Goal: Task Accomplishment & Management: Manage account settings

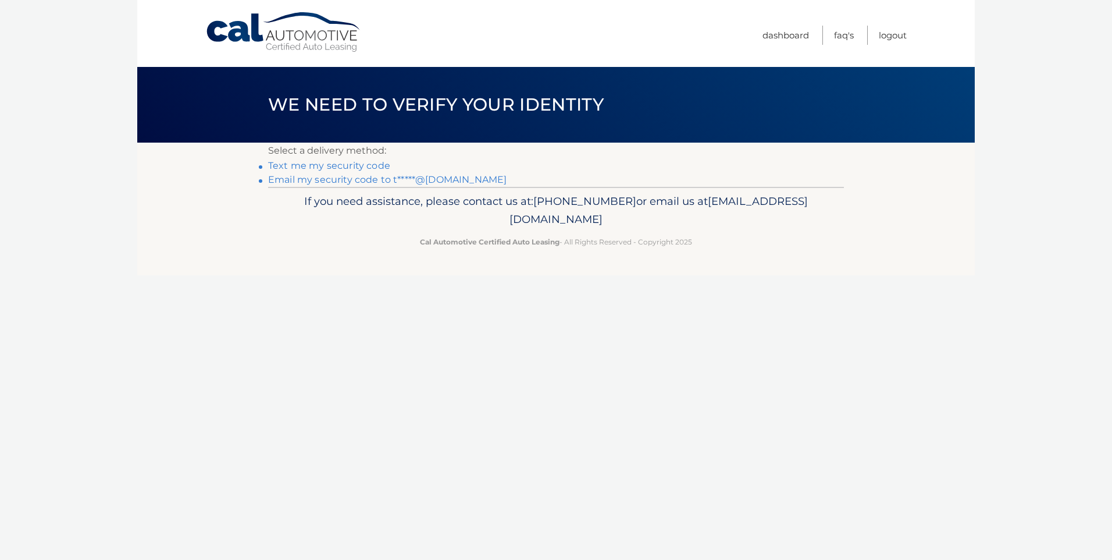
click at [318, 180] on link "Email my security code to t*****@aol.com" at bounding box center [387, 179] width 239 height 11
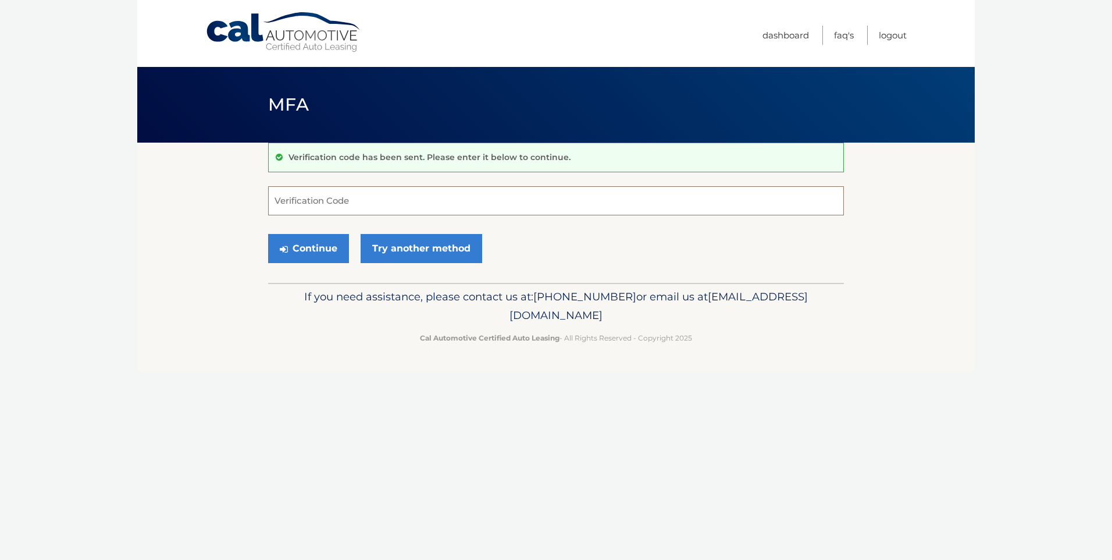
click at [348, 197] on input "Verification Code" at bounding box center [556, 200] width 576 height 29
type input "377925"
click at [316, 248] on button "Continue" at bounding box center [308, 248] width 81 height 29
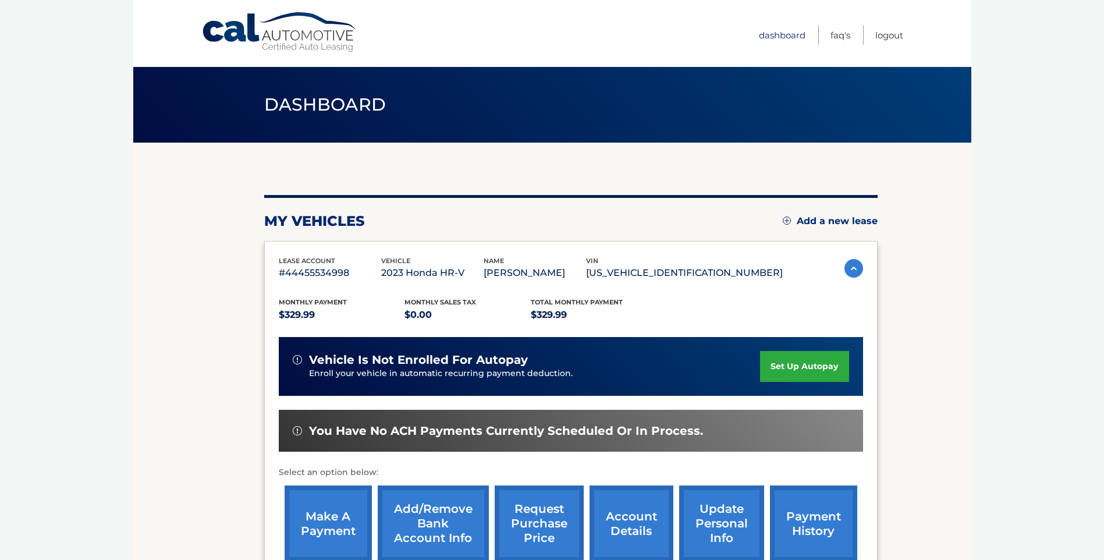
click at [788, 33] on link "Dashboard" at bounding box center [782, 35] width 47 height 19
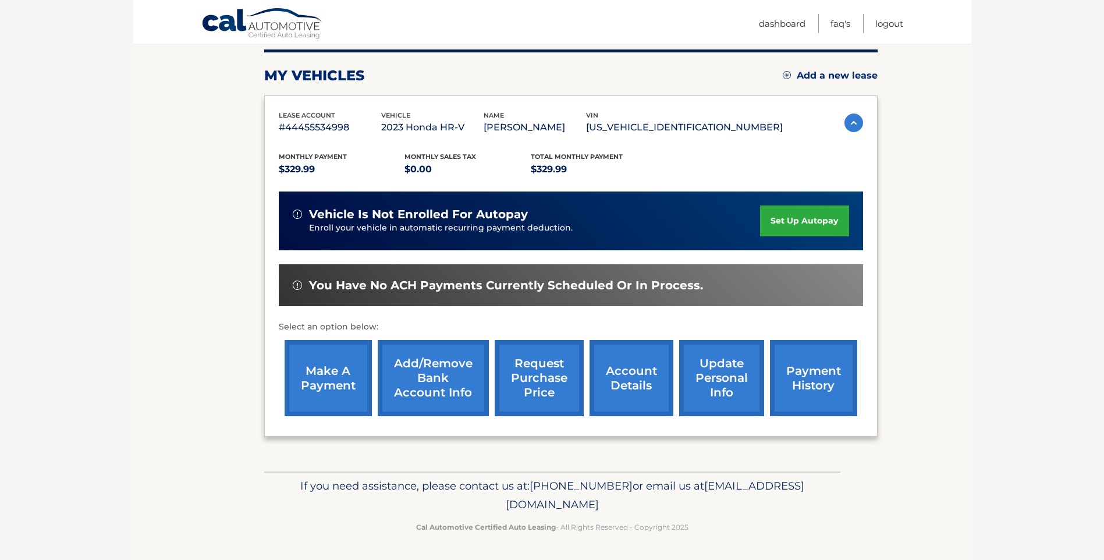
click at [624, 384] on link "account details" at bounding box center [631, 378] width 84 height 76
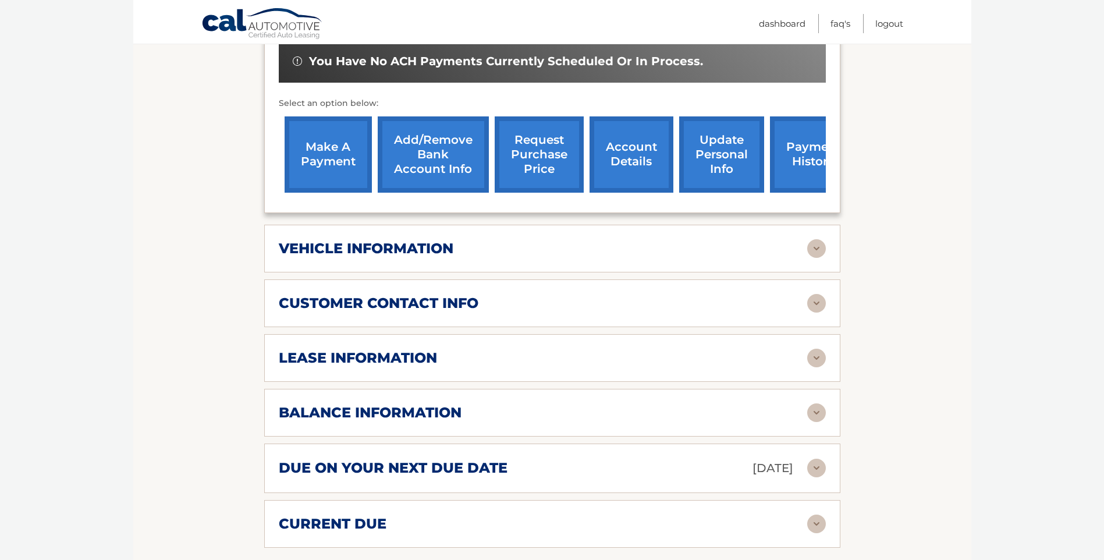
scroll to position [407, 0]
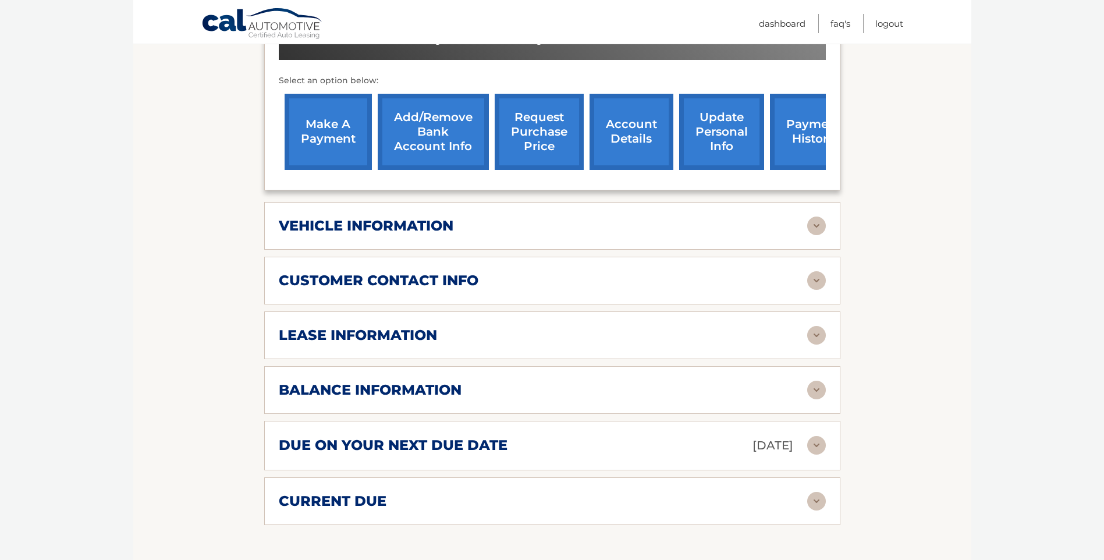
click at [540, 349] on div "lease information Contract Start Date [DATE] Term 39 Maturity Date [DATE] Start…" at bounding box center [552, 335] width 576 height 48
click at [817, 387] on img at bounding box center [816, 389] width 19 height 19
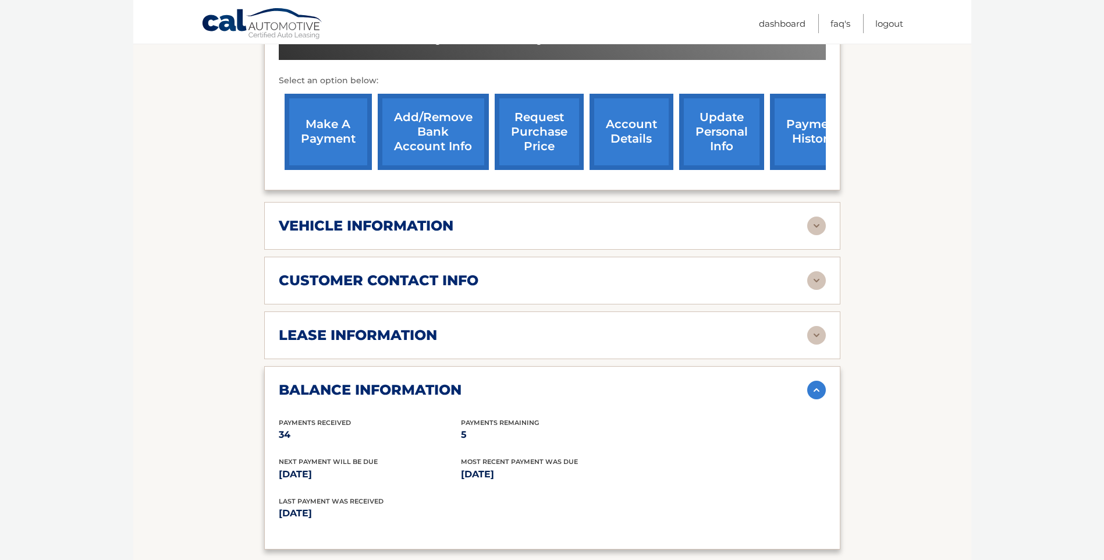
click at [813, 387] on img at bounding box center [816, 389] width 19 height 19
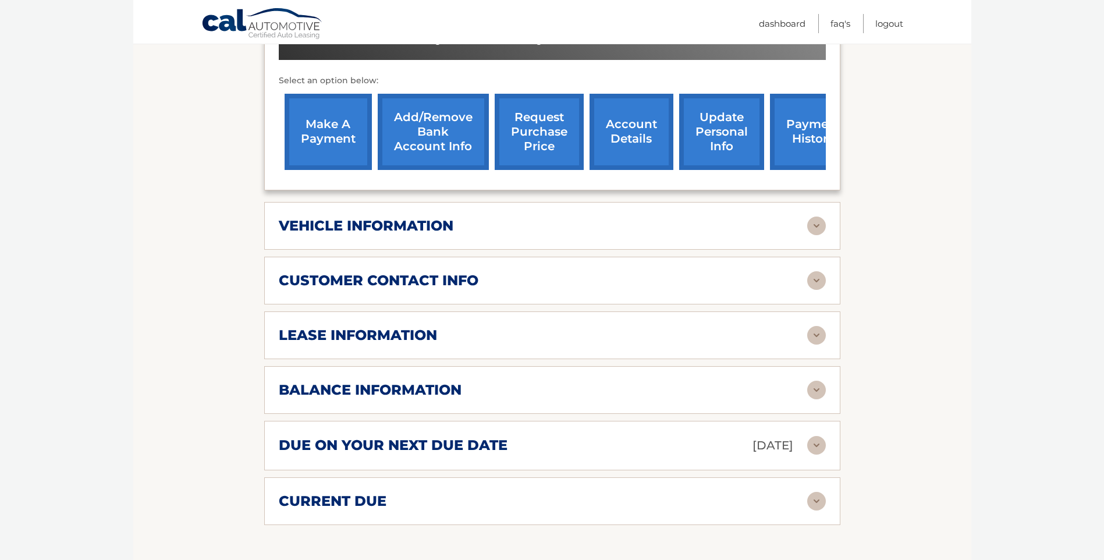
click at [813, 506] on img at bounding box center [816, 501] width 19 height 19
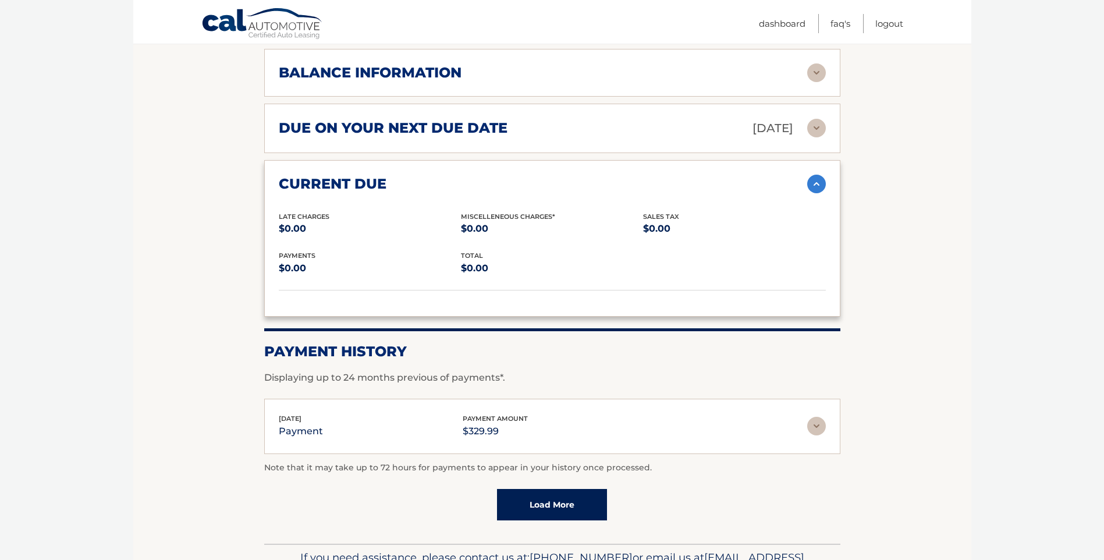
scroll to position [756, 0]
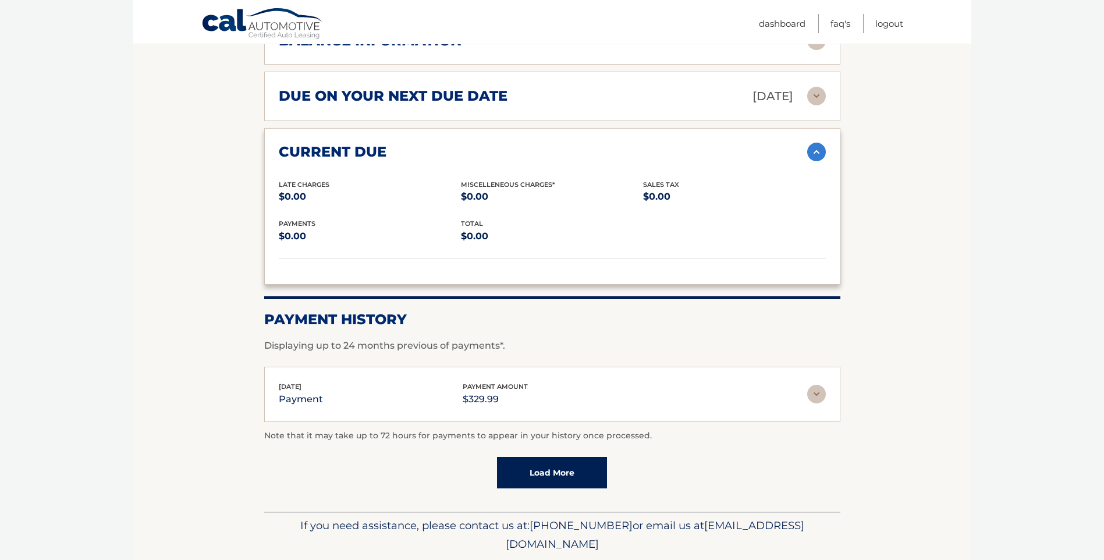
click at [820, 152] on img at bounding box center [816, 152] width 19 height 19
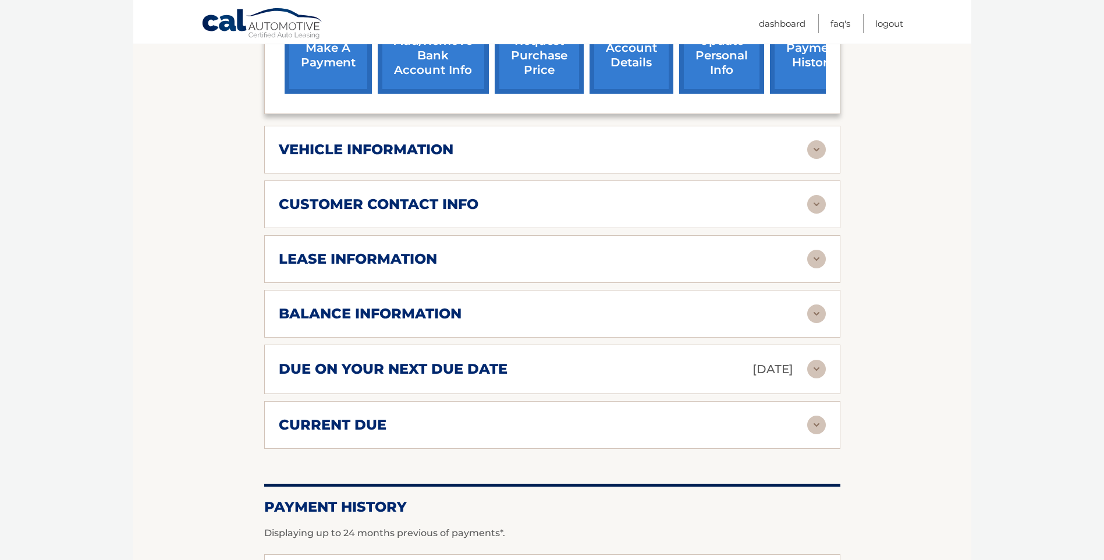
scroll to position [478, 0]
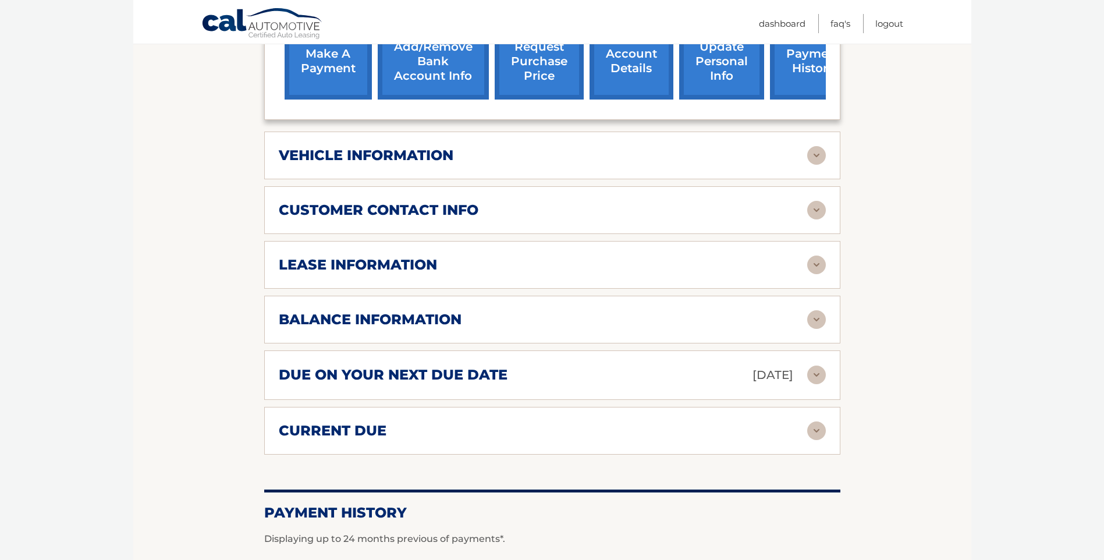
click at [808, 318] on img at bounding box center [816, 319] width 19 height 19
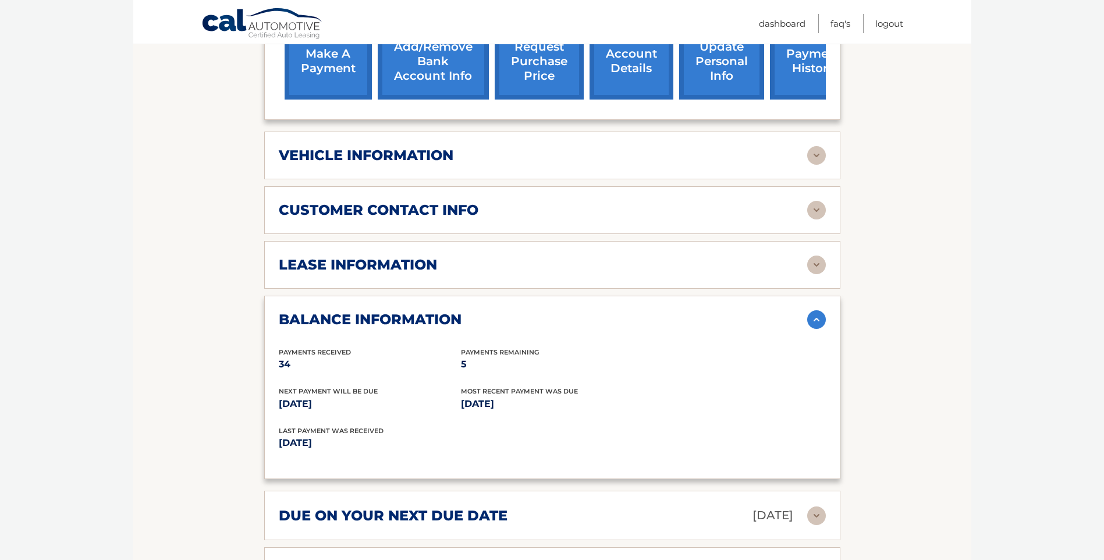
click at [810, 318] on img at bounding box center [816, 319] width 19 height 19
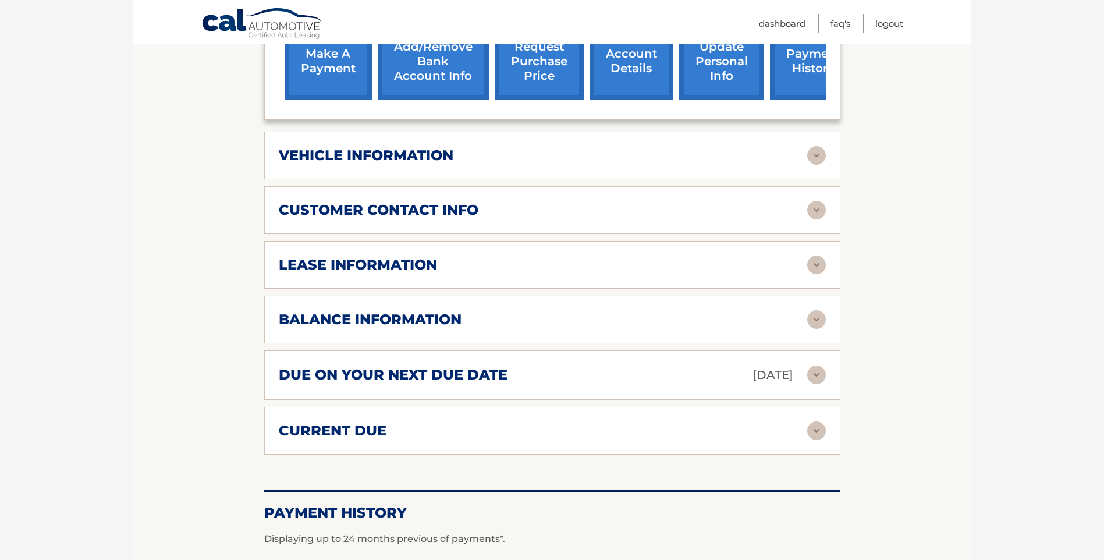
click at [814, 157] on img at bounding box center [816, 155] width 19 height 19
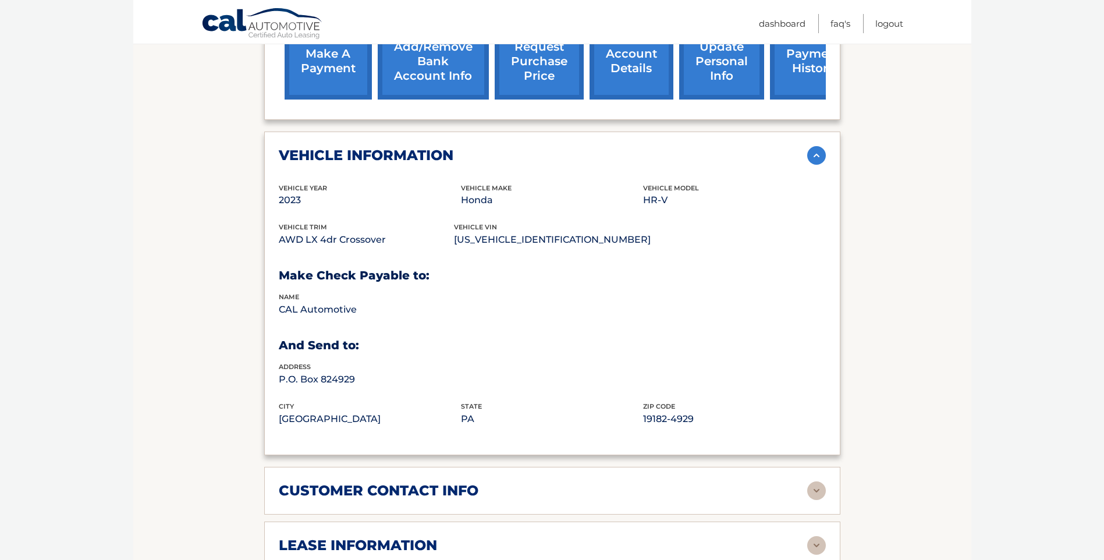
click at [812, 152] on img at bounding box center [816, 155] width 19 height 19
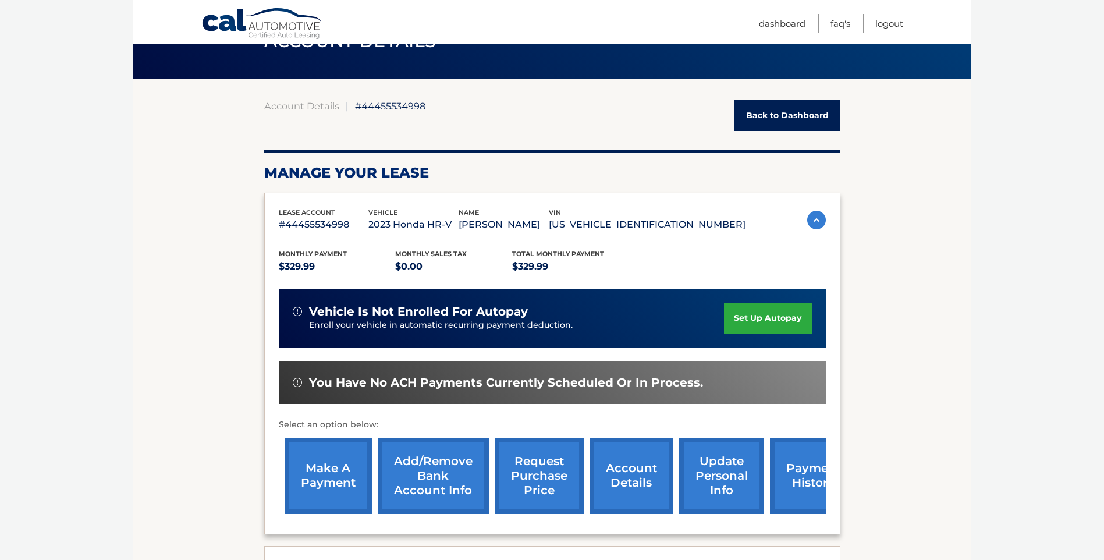
scroll to position [233, 0]
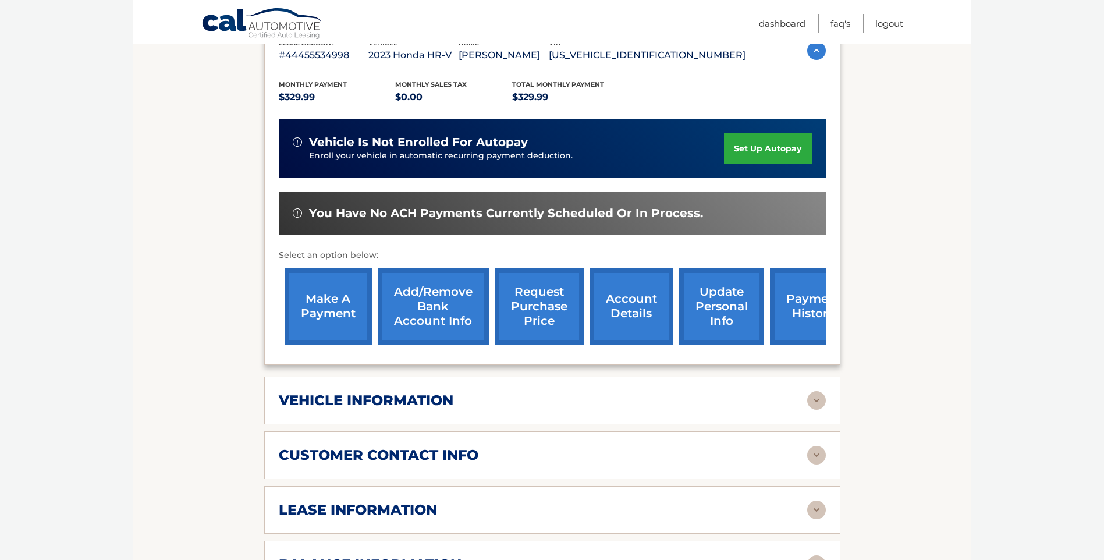
click at [546, 318] on link "request purchase price" at bounding box center [538, 306] width 89 height 76
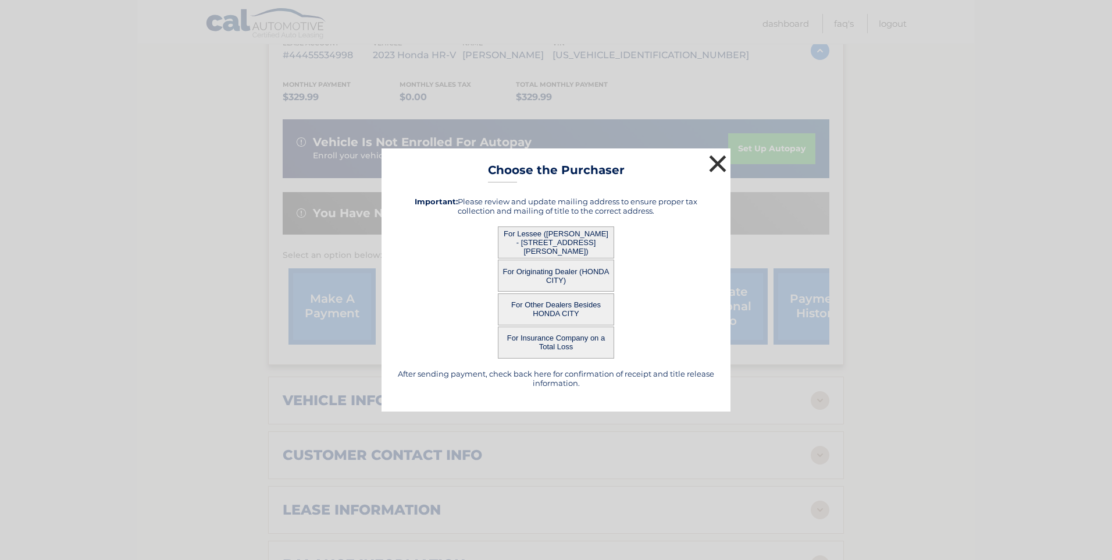
click at [717, 161] on button "×" at bounding box center [717, 163] width 23 height 23
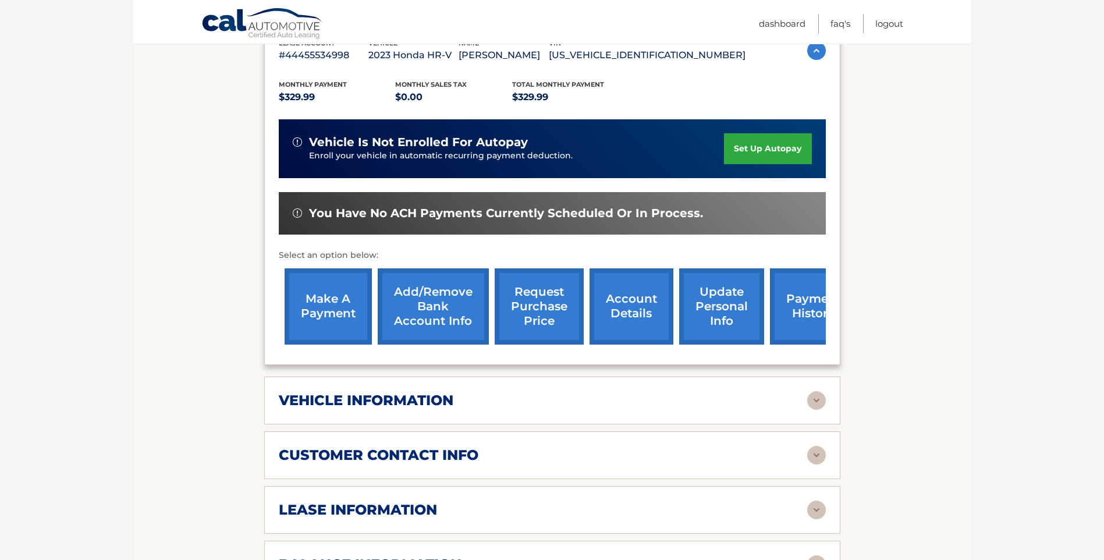
scroll to position [0, 0]
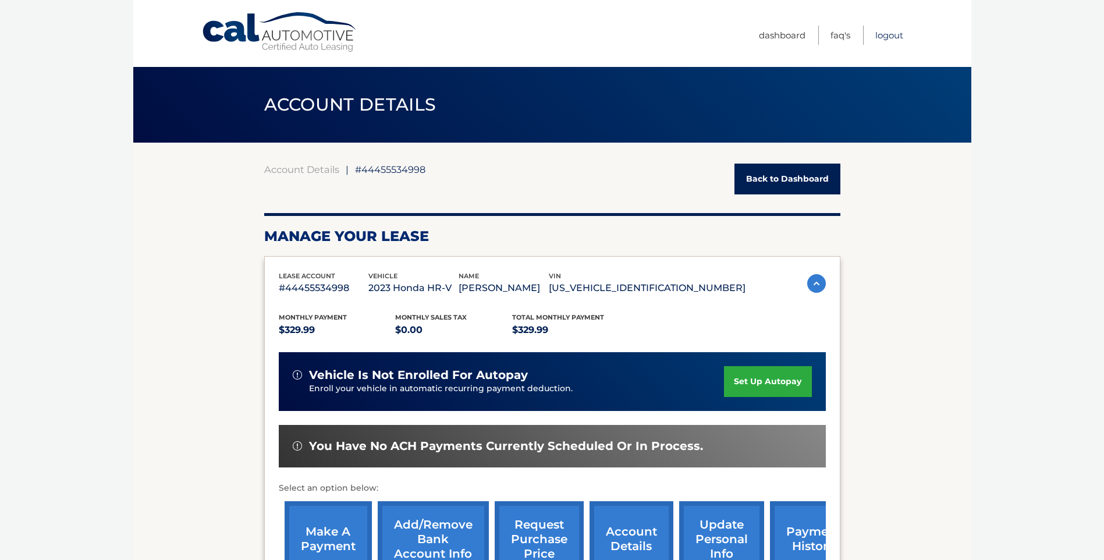
click at [884, 33] on link "Logout" at bounding box center [889, 35] width 28 height 19
